Goal: Task Accomplishment & Management: Manage account settings

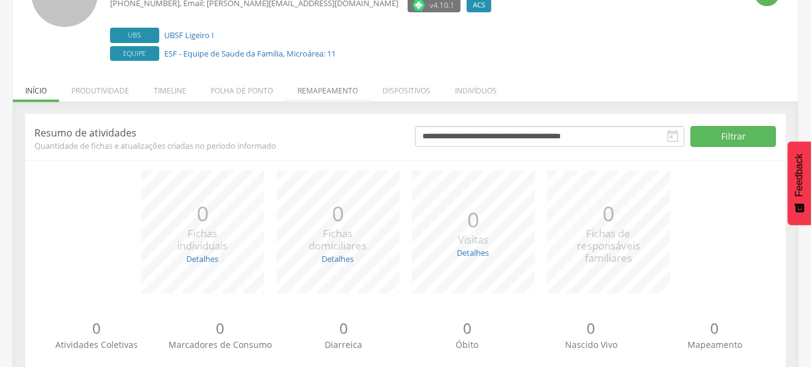
click at [325, 93] on li "Remapeamento" at bounding box center [327, 87] width 85 height 29
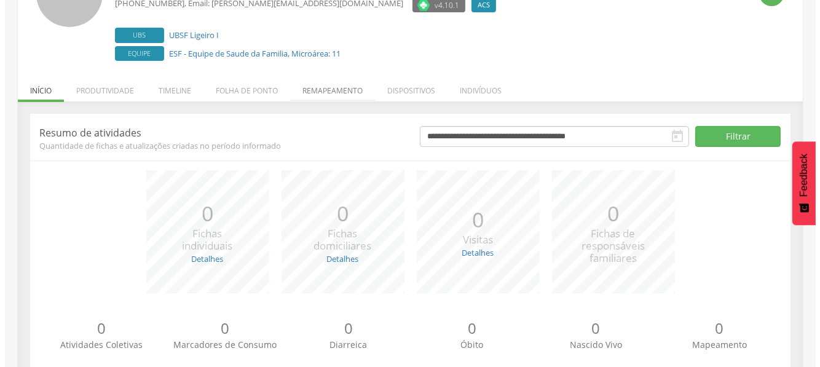
scroll to position [36, 0]
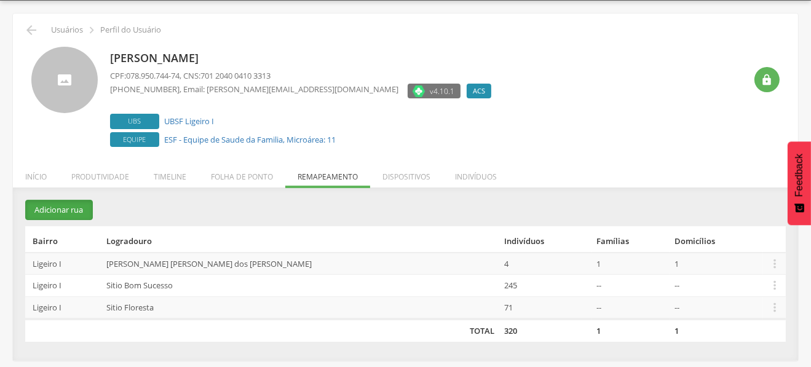
click at [70, 208] on button "Adicionar rua" at bounding box center [59, 210] width 68 height 20
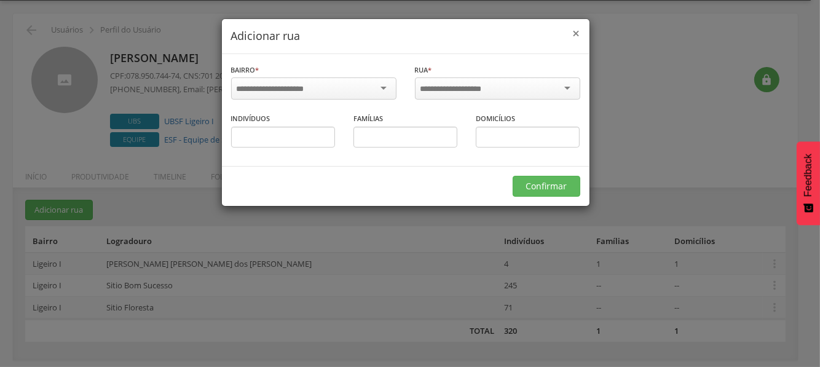
click at [578, 33] on span "×" at bounding box center [576, 33] width 7 height 17
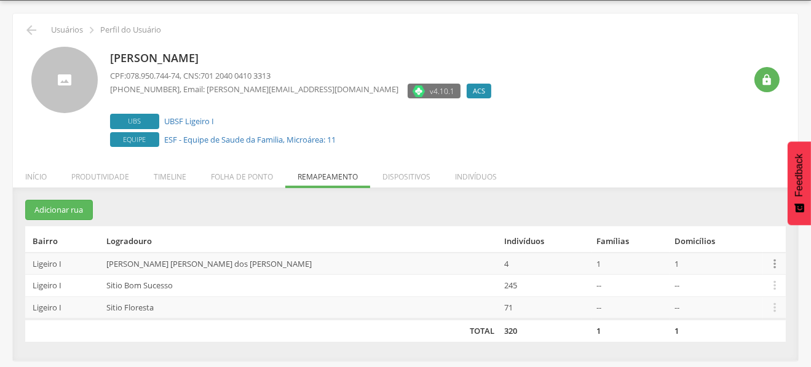
click at [768, 264] on icon "" at bounding box center [775, 264] width 14 height 14
click at [738, 212] on link "Desalocar famílias" at bounding box center [732, 214] width 97 height 15
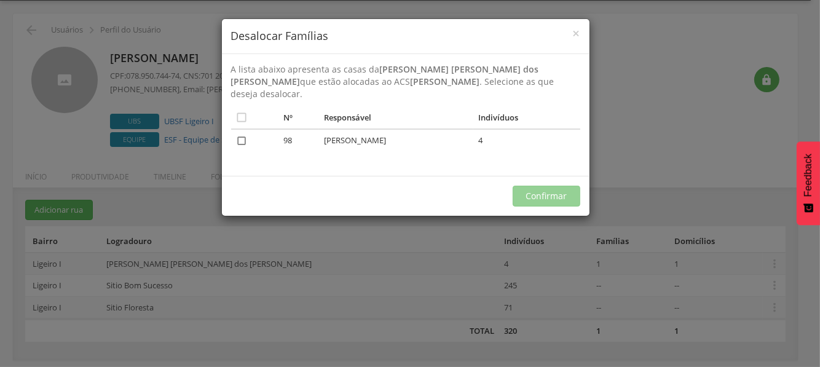
click at [239, 135] on icon "" at bounding box center [242, 141] width 12 height 12
click at [559, 186] on button "Confirmar" at bounding box center [547, 196] width 68 height 21
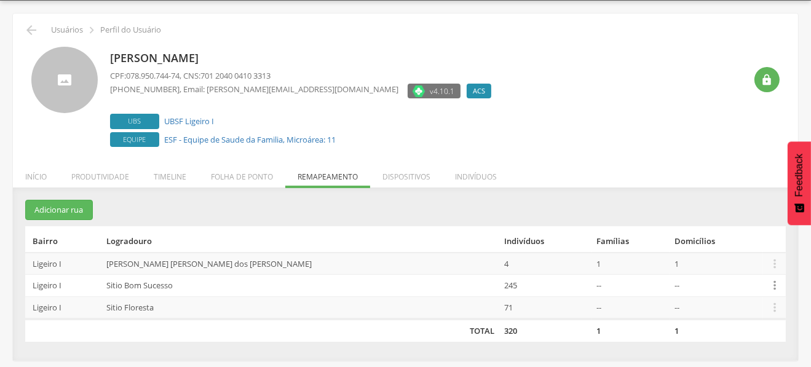
click at [768, 282] on icon "" at bounding box center [775, 286] width 14 height 14
click at [735, 236] on link "Desalocar famílias" at bounding box center [732, 236] width 97 height 15
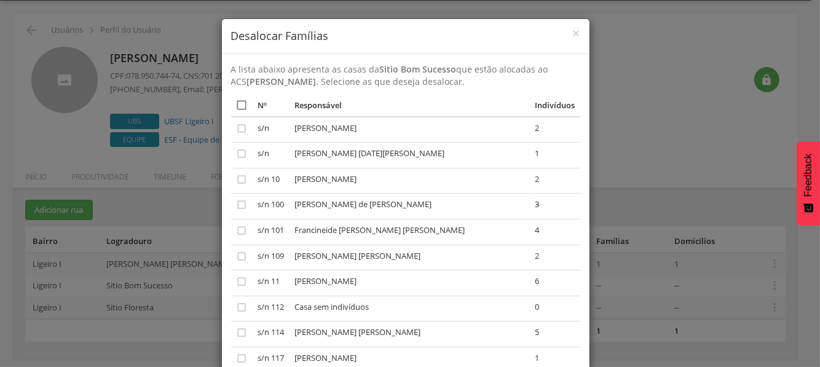
click at [237, 106] on icon "" at bounding box center [242, 105] width 12 height 12
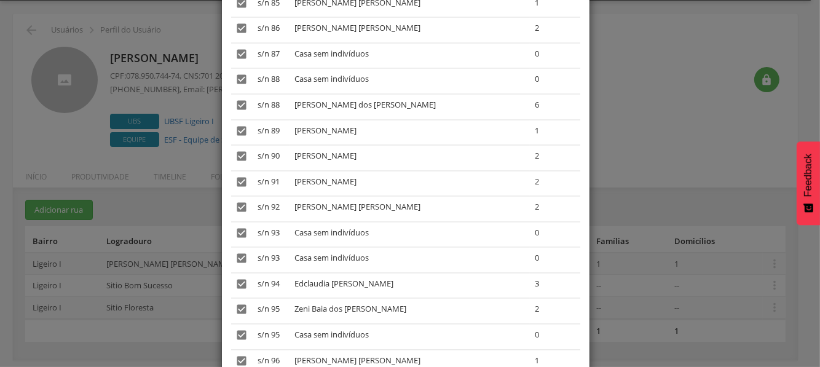
scroll to position [2743, 0]
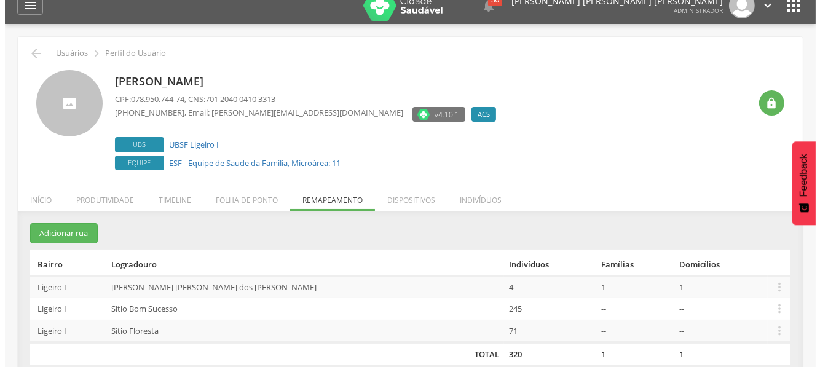
scroll to position [36, 0]
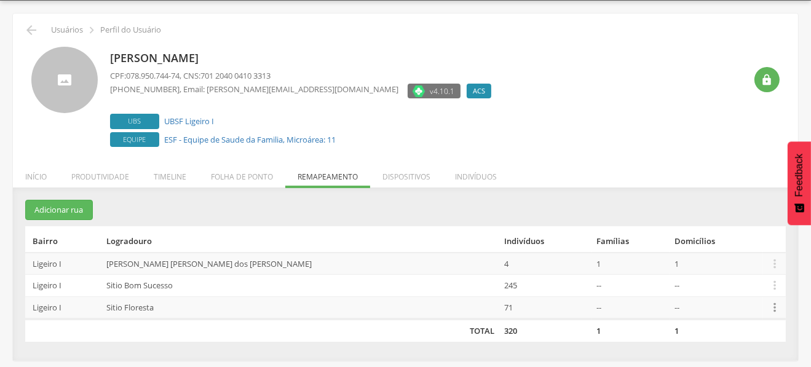
click at [768, 306] on icon "" at bounding box center [775, 308] width 14 height 14
click at [745, 261] on link "Desalocar famílias" at bounding box center [732, 258] width 97 height 15
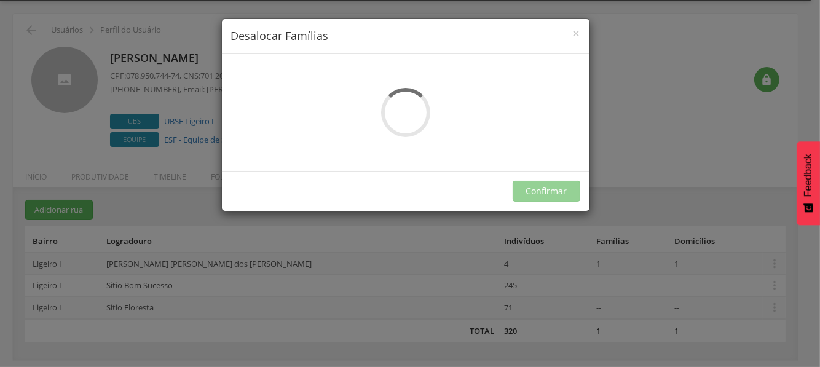
scroll to position [0, 0]
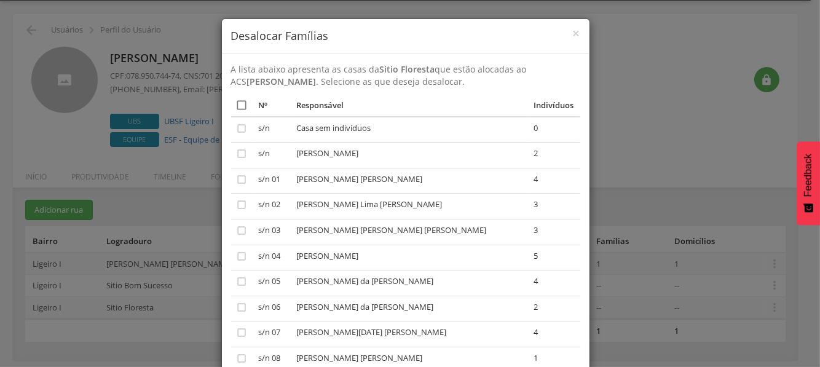
click at [236, 105] on icon "" at bounding box center [242, 105] width 12 height 12
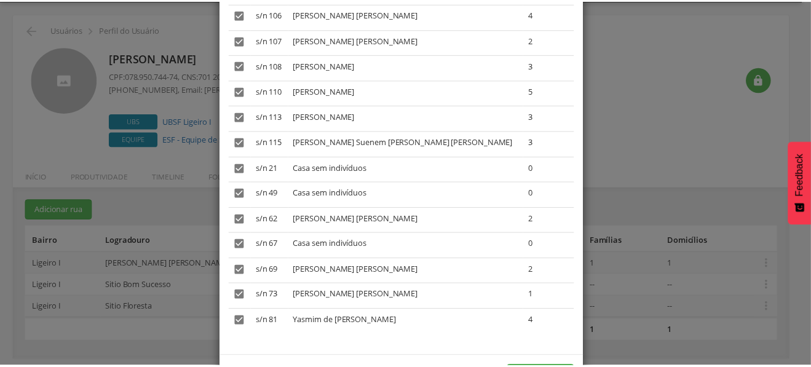
scroll to position [539, 0]
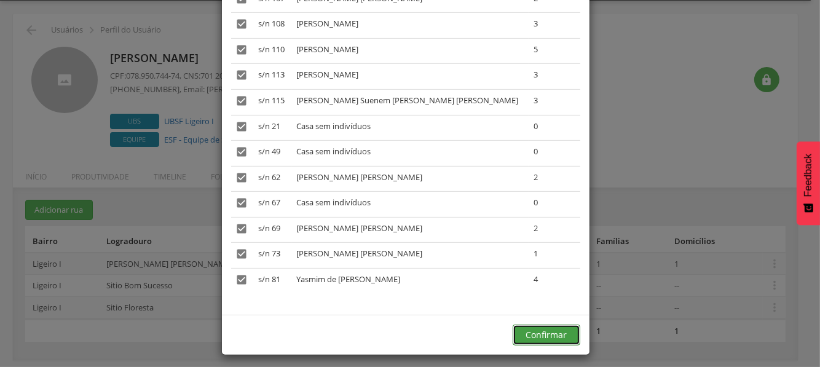
click at [534, 325] on button "Confirmar" at bounding box center [547, 335] width 68 height 21
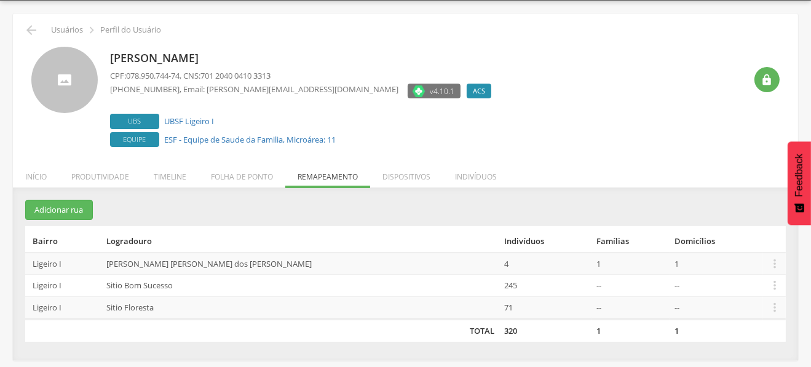
click at [599, 97] on div "Jessyka Cordeiro Barbosa CPF: 078.950.744-74 , CNS: 701 2040 0410 3313 (83) 993…" at bounding box center [427, 98] width 635 height 103
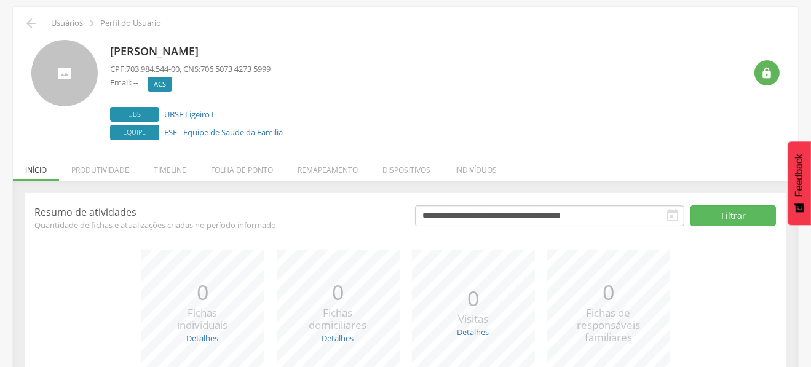
scroll to position [156, 0]
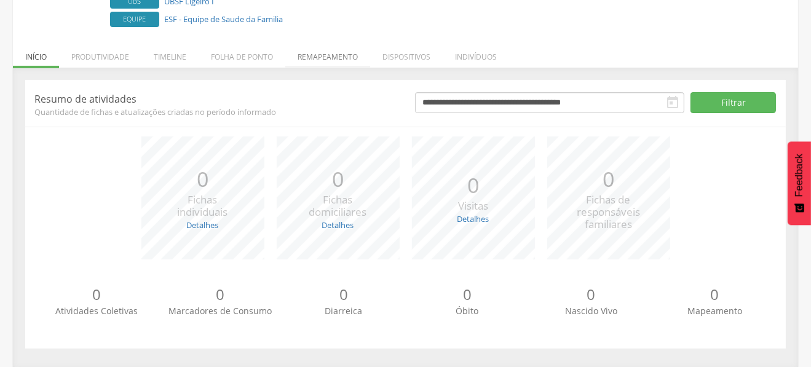
click at [339, 55] on li "Remapeamento" at bounding box center [327, 53] width 85 height 29
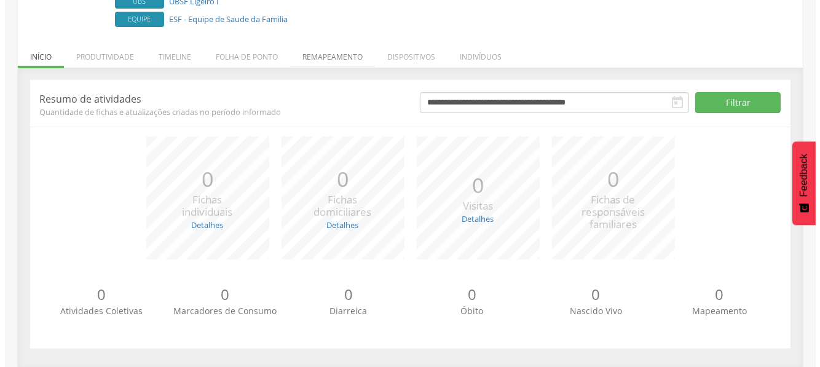
scroll to position [36, 0]
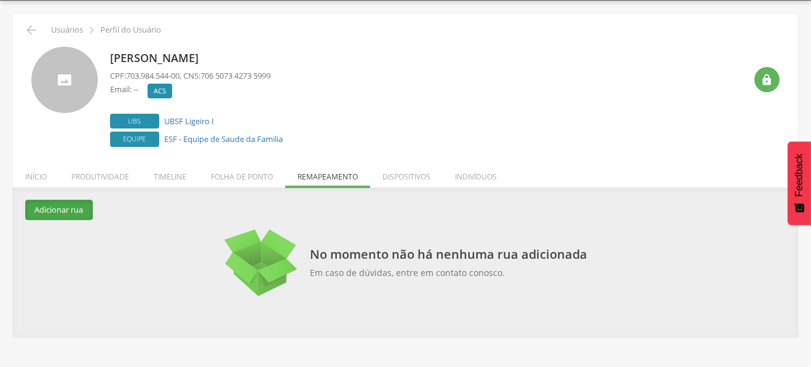
click at [59, 208] on button "Adicionar rua" at bounding box center [59, 210] width 68 height 20
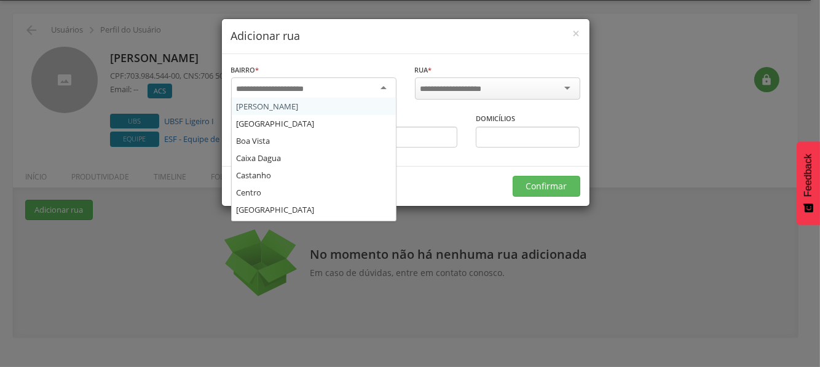
click at [372, 92] on div at bounding box center [313, 88] width 165 height 22
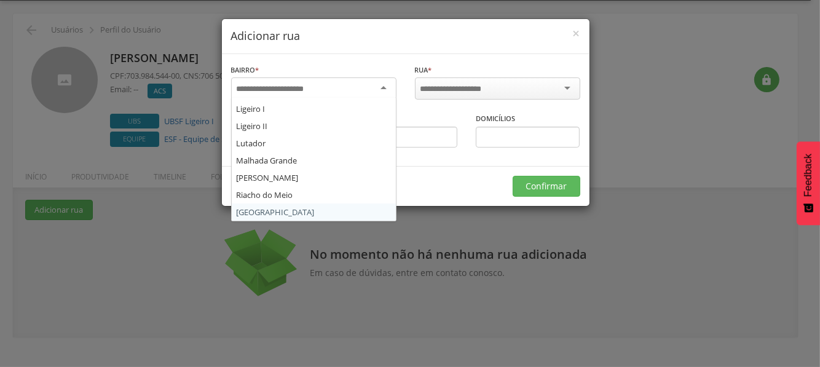
scroll to position [115, 0]
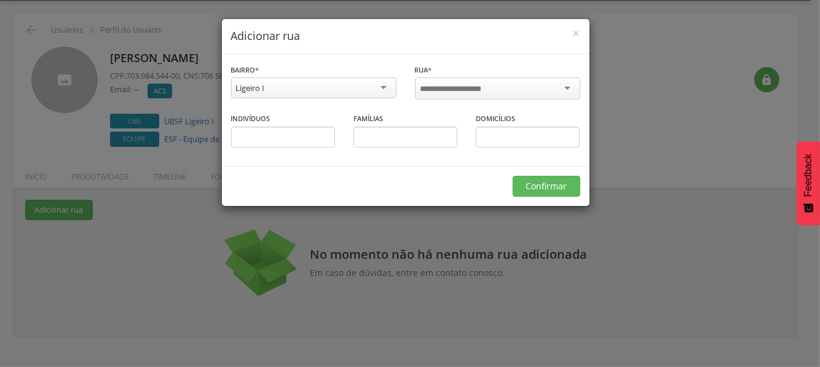
click at [480, 85] on input "select-one" at bounding box center [460, 89] width 78 height 11
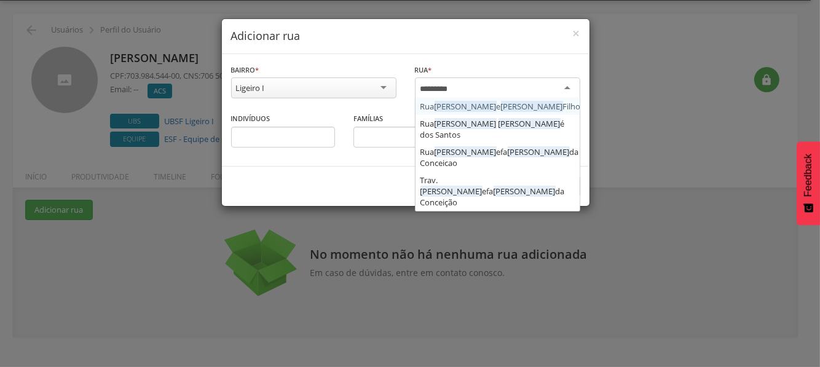
type input "*********"
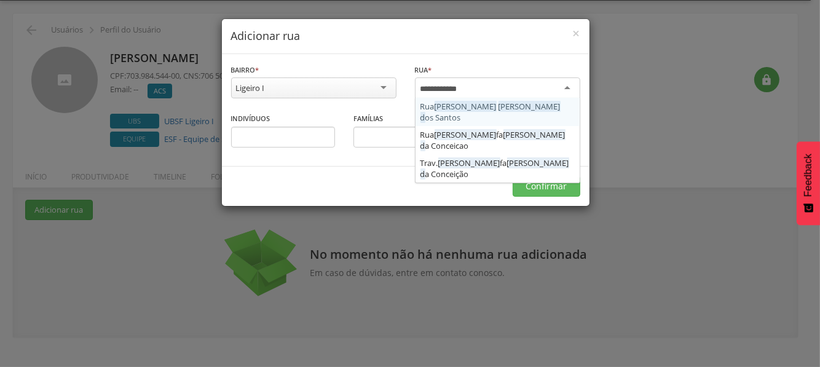
type input "**********"
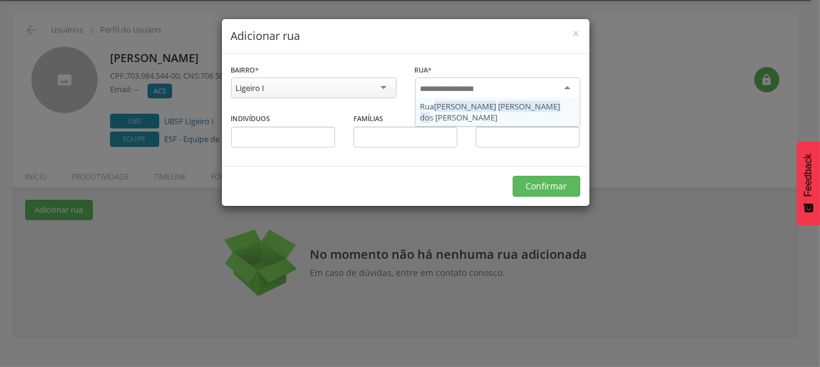
scroll to position [0, 0]
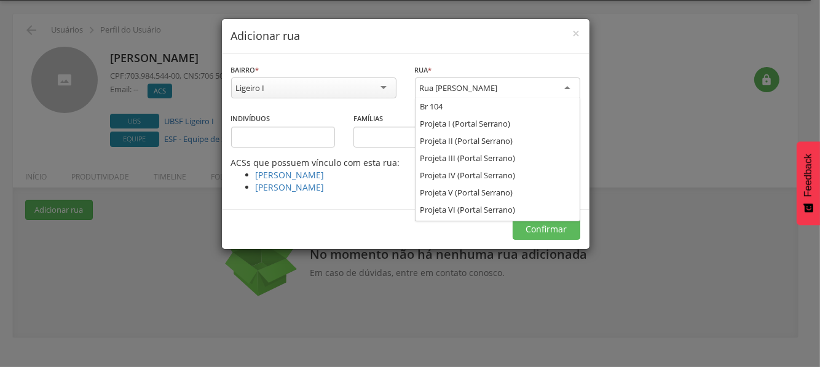
click at [562, 86] on div "Rua [PERSON_NAME]" at bounding box center [497, 88] width 165 height 22
click at [538, 50] on div "× Adicionar rua" at bounding box center [406, 36] width 368 height 35
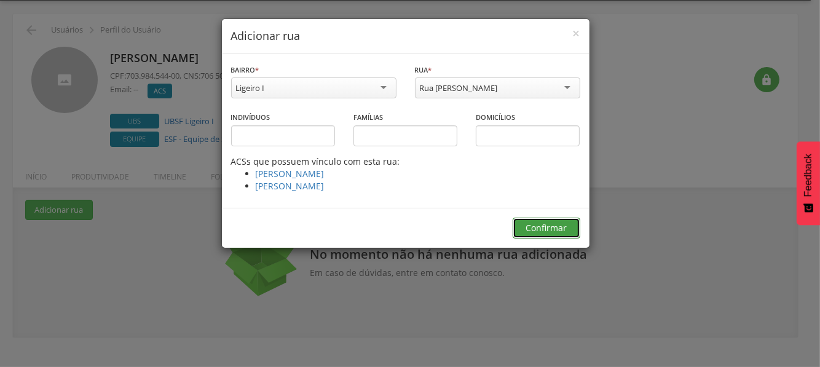
click at [550, 224] on button "Confirmar" at bounding box center [547, 228] width 68 height 21
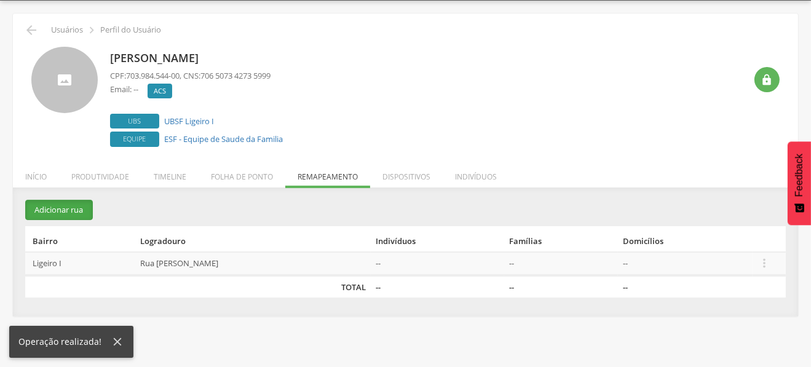
click at [47, 207] on button "Adicionar rua" at bounding box center [59, 210] width 68 height 20
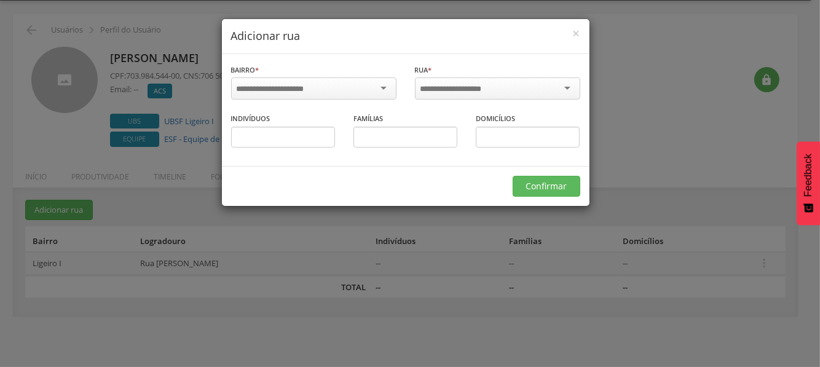
click at [495, 85] on input "select-one" at bounding box center [460, 89] width 78 height 11
click at [478, 89] on input "select-one" at bounding box center [460, 89] width 78 height 11
type input "********"
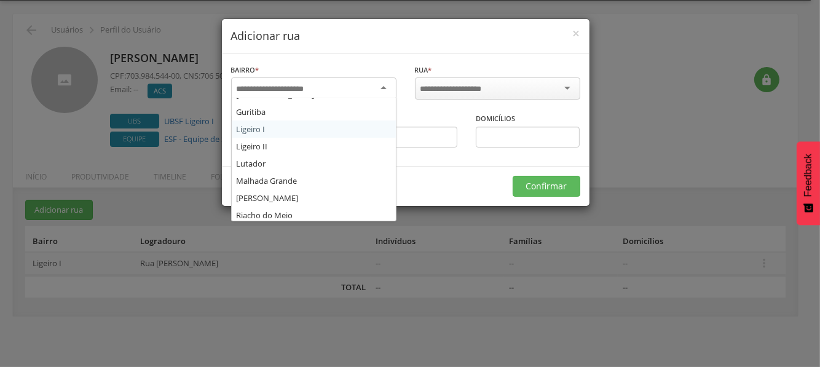
click at [369, 84] on div at bounding box center [313, 88] width 165 height 22
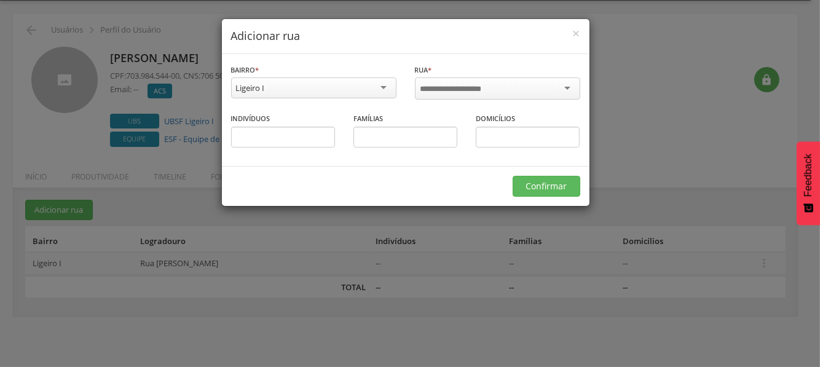
click at [469, 84] on input "select-one" at bounding box center [460, 89] width 78 height 11
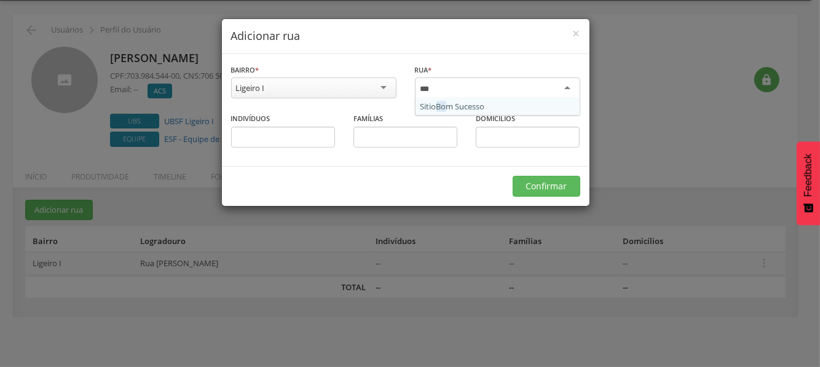
type input "***"
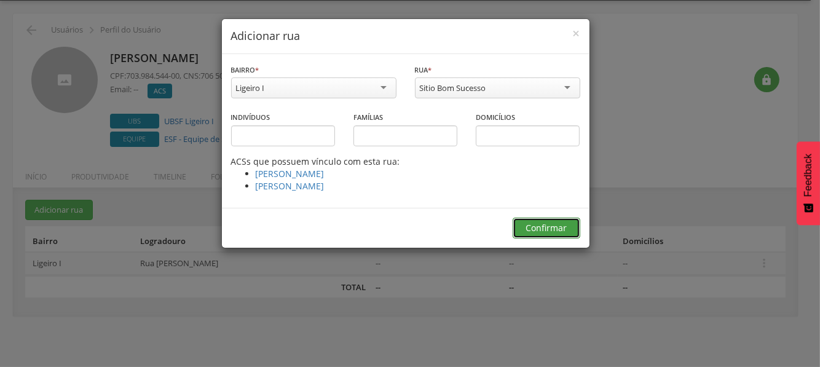
click at [540, 223] on button "Confirmar" at bounding box center [547, 228] width 68 height 21
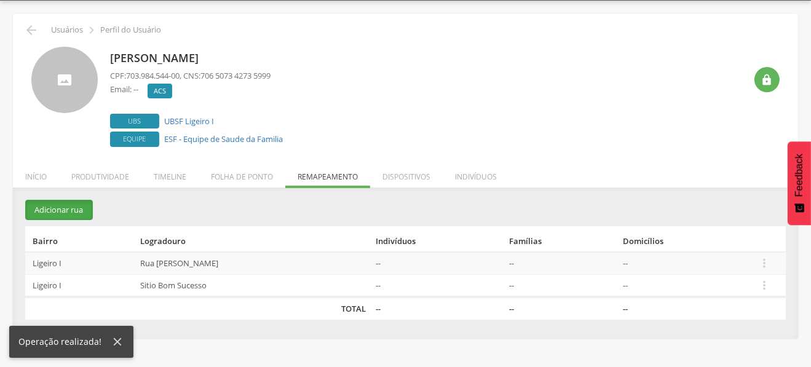
click at [65, 205] on button "Adicionar rua" at bounding box center [59, 210] width 68 height 20
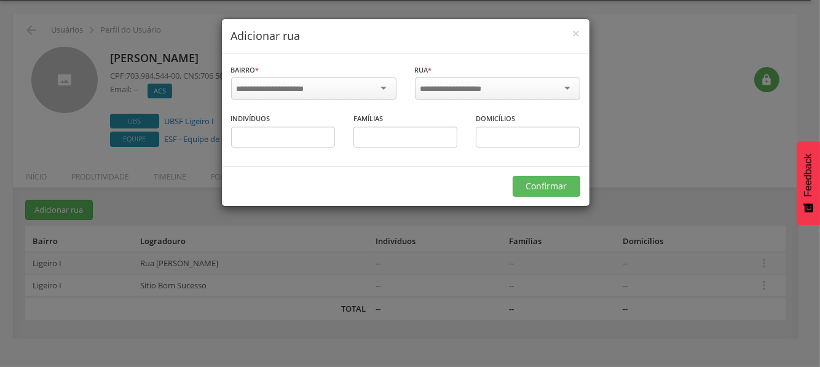
click at [335, 90] on div at bounding box center [313, 88] width 165 height 22
click at [472, 84] on input "select-one" at bounding box center [460, 89] width 78 height 11
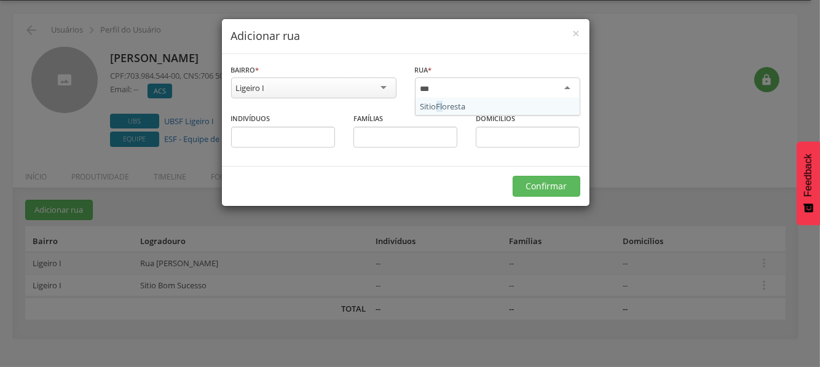
type input "****"
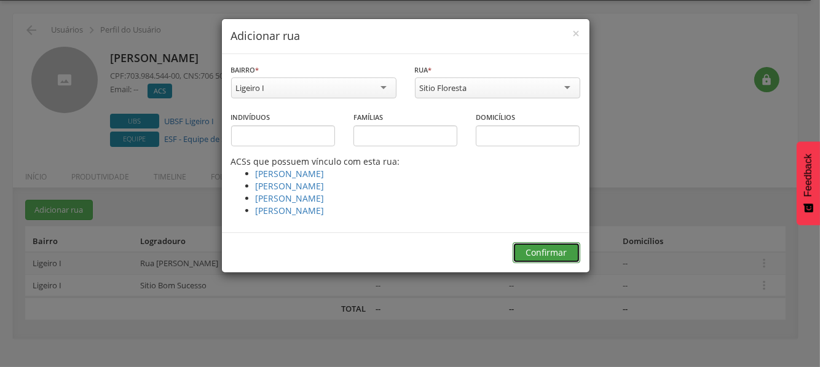
click at [539, 252] on button "Confirmar" at bounding box center [547, 252] width 68 height 21
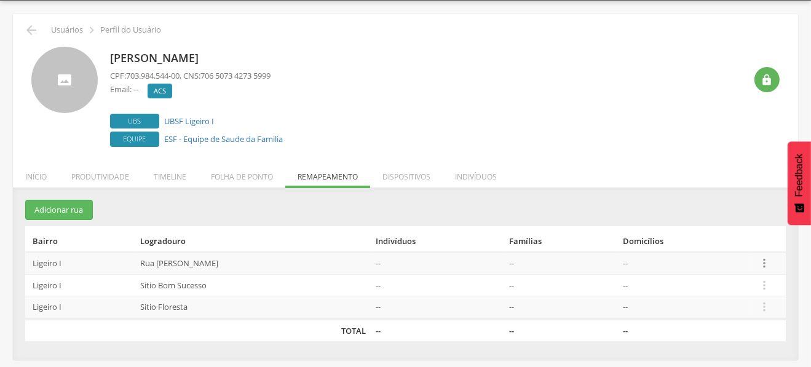
click at [767, 261] on icon "" at bounding box center [764, 263] width 14 height 14
click at [729, 199] on link "Alocar famílias" at bounding box center [721, 199] width 97 height 15
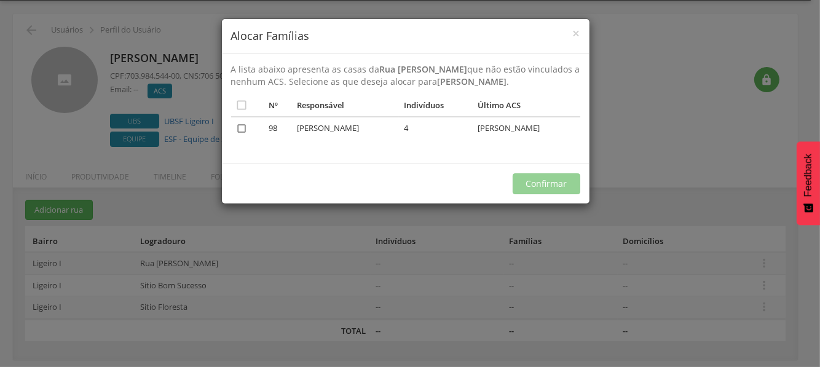
click at [240, 135] on icon "" at bounding box center [242, 128] width 12 height 12
click at [544, 194] on button "Confirmar" at bounding box center [547, 183] width 68 height 21
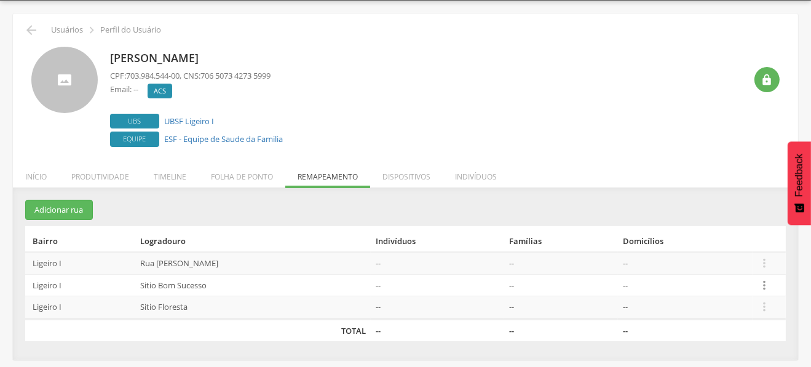
click at [765, 284] on icon "" at bounding box center [764, 286] width 14 height 14
click at [707, 221] on link "Alocar famílias" at bounding box center [721, 221] width 97 height 15
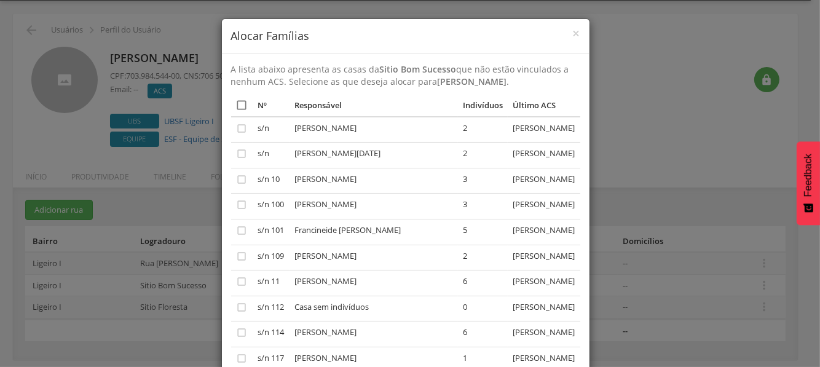
click at [240, 105] on icon "" at bounding box center [242, 105] width 12 height 12
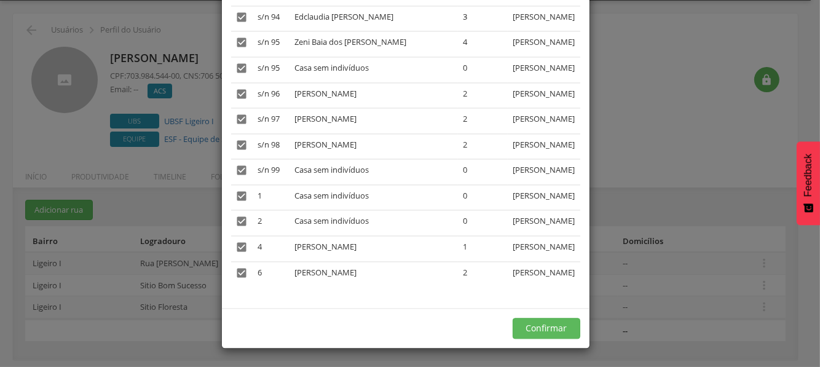
scroll to position [3643, 0]
click at [543, 324] on button "Confirmar" at bounding box center [547, 328] width 68 height 21
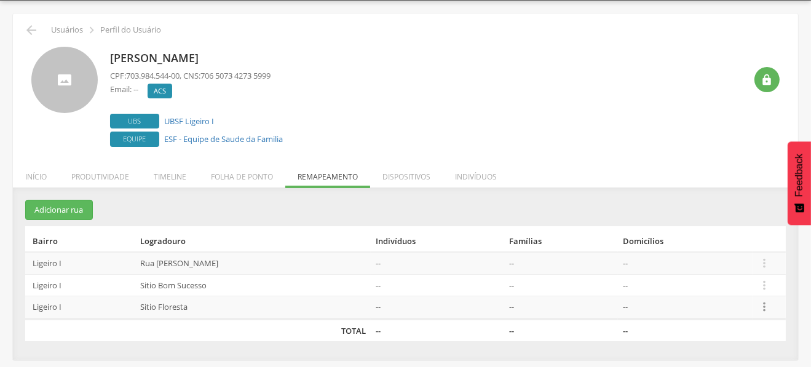
click at [762, 304] on icon "" at bounding box center [764, 307] width 14 height 14
click at [722, 243] on link "Alocar famílias" at bounding box center [721, 243] width 97 height 15
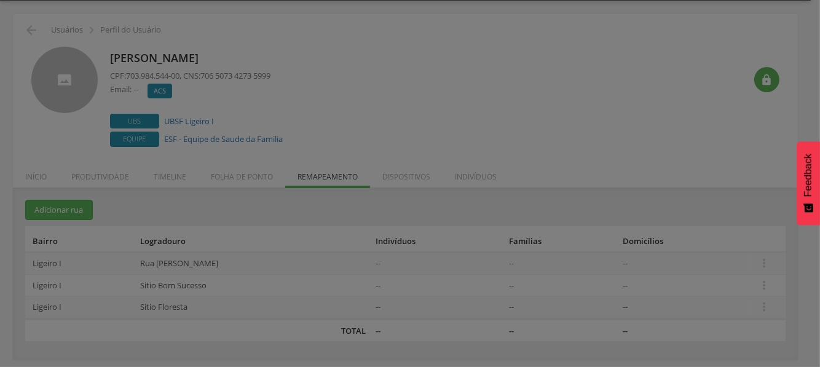
scroll to position [0, 0]
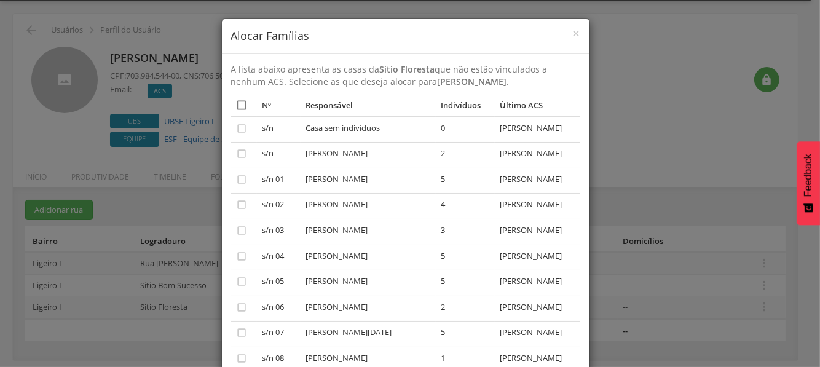
click at [242, 103] on icon "" at bounding box center [242, 105] width 12 height 12
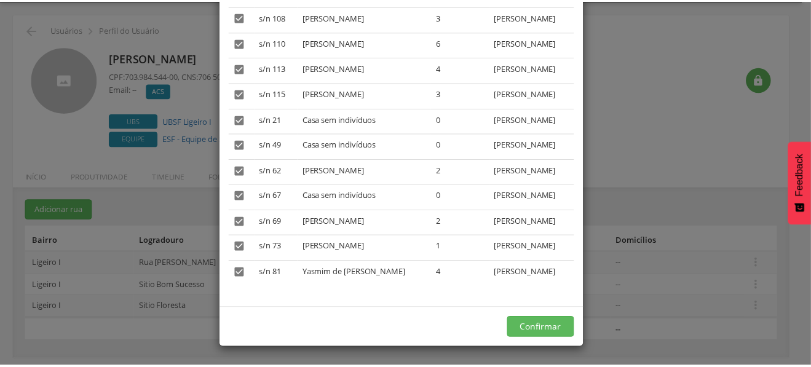
scroll to position [757, 0]
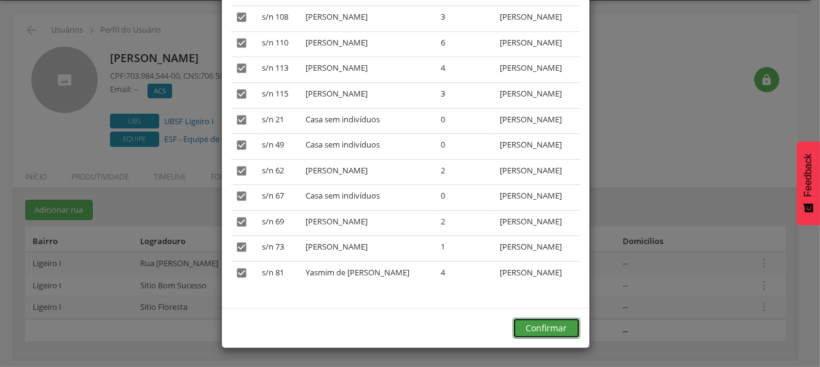
click at [524, 320] on button "Confirmar" at bounding box center [547, 328] width 68 height 21
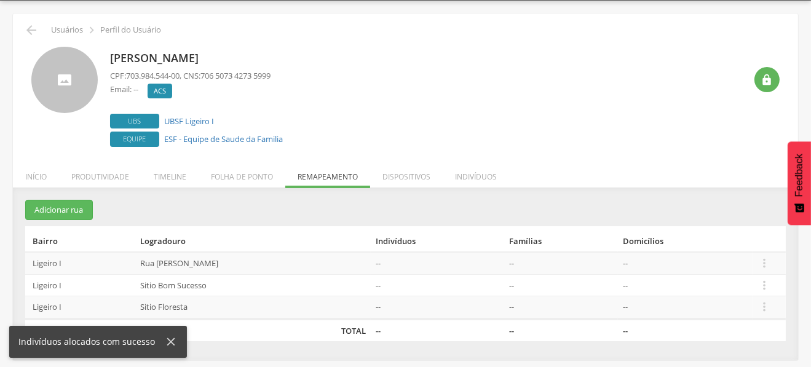
click at [537, 122] on div "Murilo Gustavo da Silva CPF: 703.984.544-00 , CNS: 706 5073 4273 5999 Email: --…" at bounding box center [427, 98] width 635 height 103
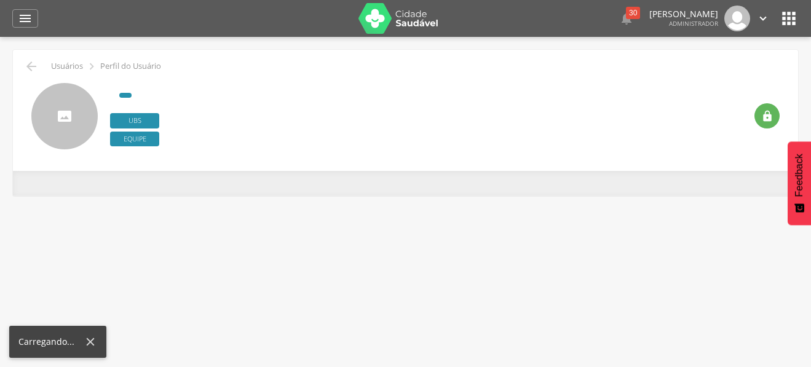
scroll to position [36, 0]
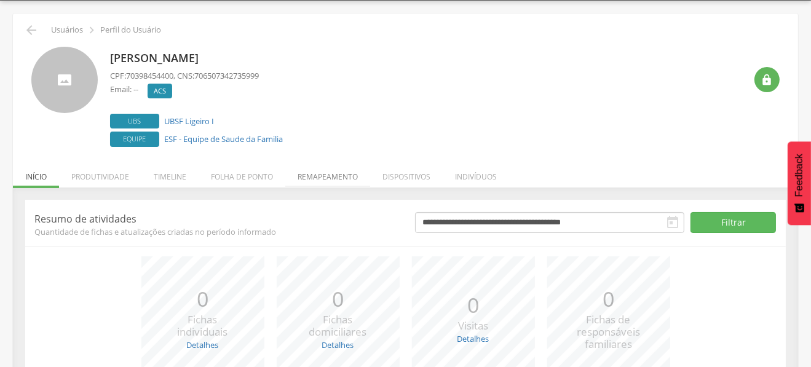
click at [313, 167] on li "Remapeamento" at bounding box center [327, 173] width 85 height 29
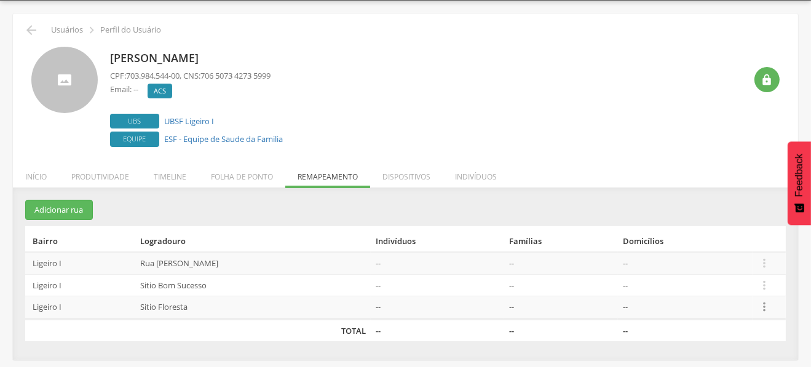
click at [762, 304] on icon "" at bounding box center [764, 307] width 14 height 14
click at [661, 191] on div "**********" at bounding box center [405, 274] width 785 height 172
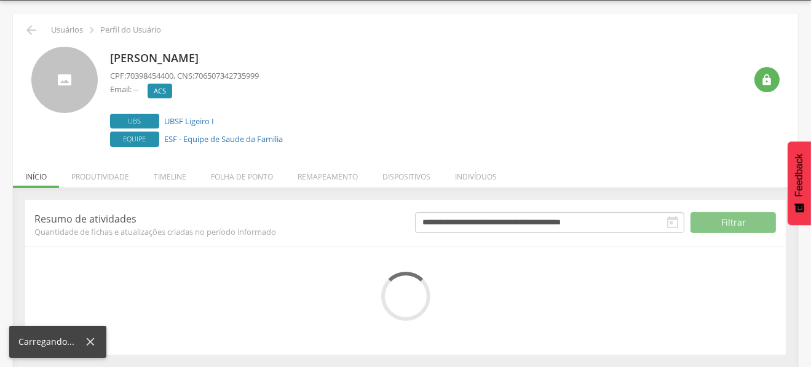
scroll to position [36, 0]
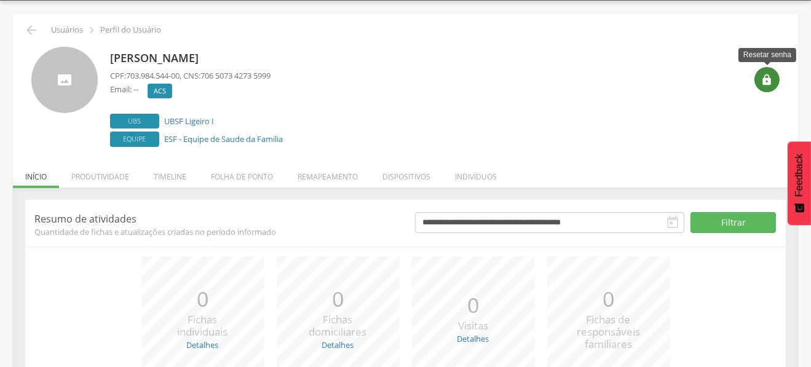
click at [764, 85] on icon "" at bounding box center [767, 80] width 12 height 12
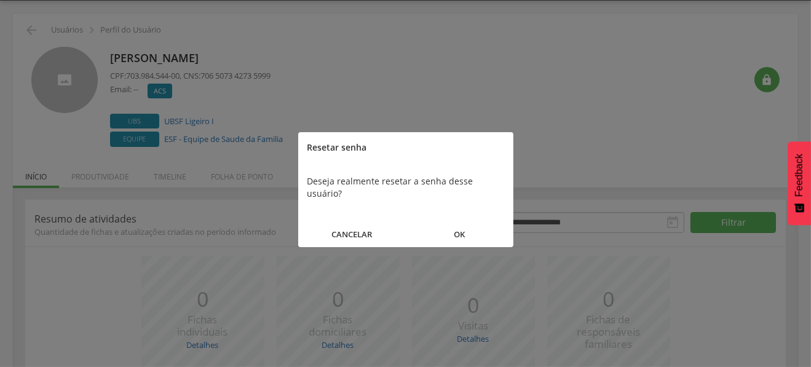
click at [461, 221] on button "OK" at bounding box center [460, 234] width 108 height 26
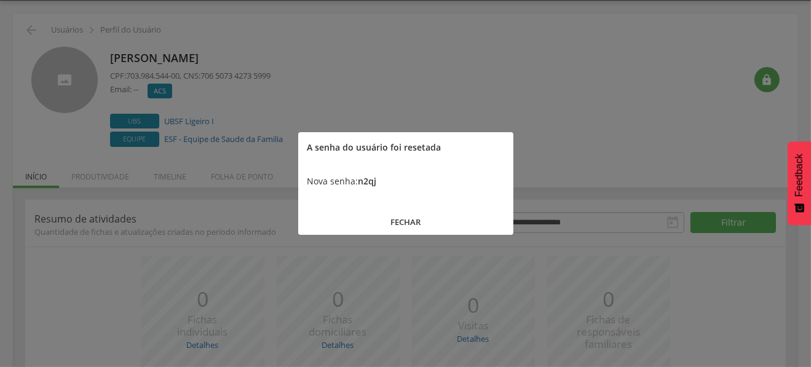
click at [616, 161] on div at bounding box center [405, 183] width 811 height 367
click at [413, 222] on button "FECHAR" at bounding box center [405, 222] width 215 height 26
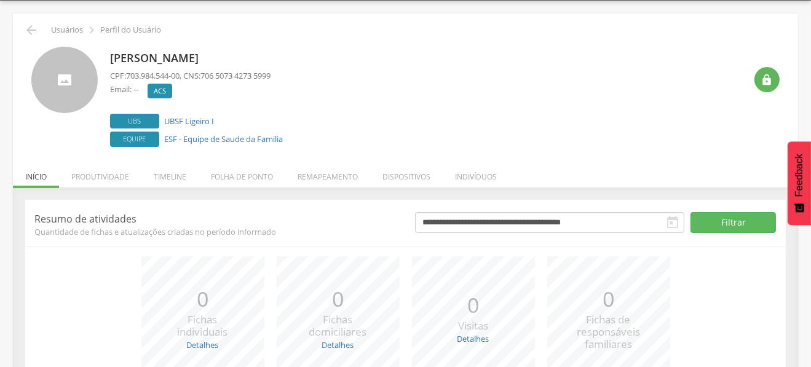
click at [516, 132] on div "Murilo Gustavo da Silva CPF: 703.984.544-00 , CNS: 706 5073 4273 5999 Email: --…" at bounding box center [427, 98] width 635 height 103
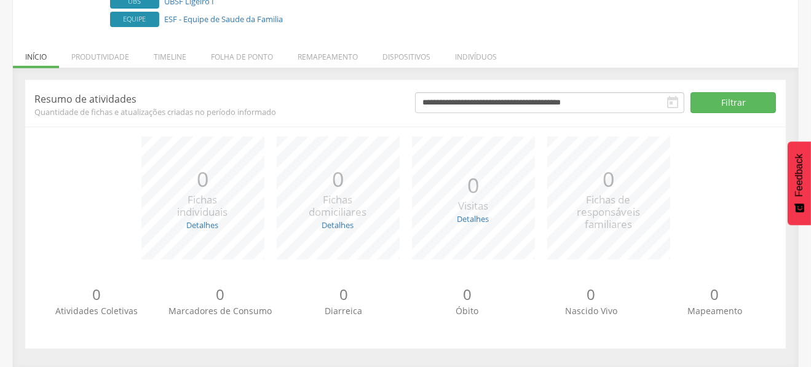
scroll to position [0, 0]
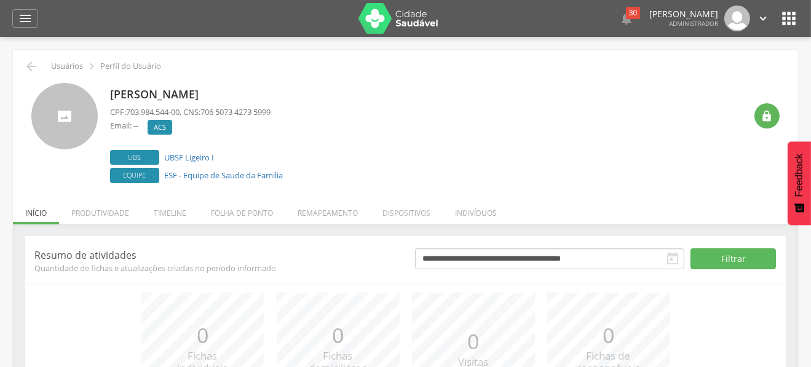
click at [271, 124] on div "Email: -- vnull ACS Desativado" at bounding box center [190, 129] width 160 height 18
click at [652, 159] on div "Murilo Gustavo da Silva CPF: 703.984.544-00 , CNS: 706 5073 4273 5999 Email: --…" at bounding box center [427, 134] width 635 height 103
click at [791, 12] on icon "" at bounding box center [789, 19] width 20 height 20
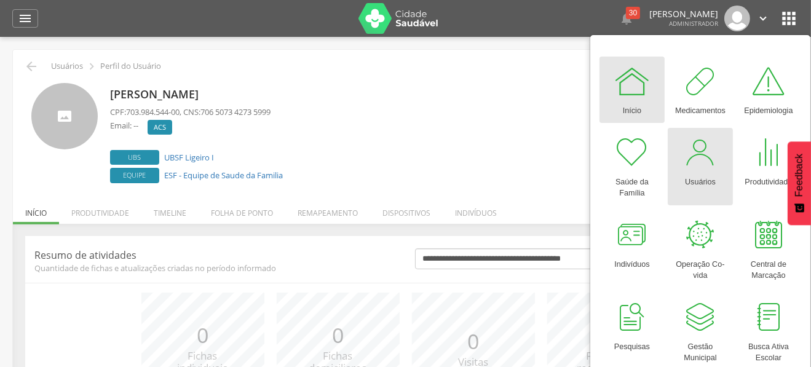
click at [702, 171] on div "Usuários" at bounding box center [700, 179] width 31 height 17
